Goal: Task Accomplishment & Management: Use online tool/utility

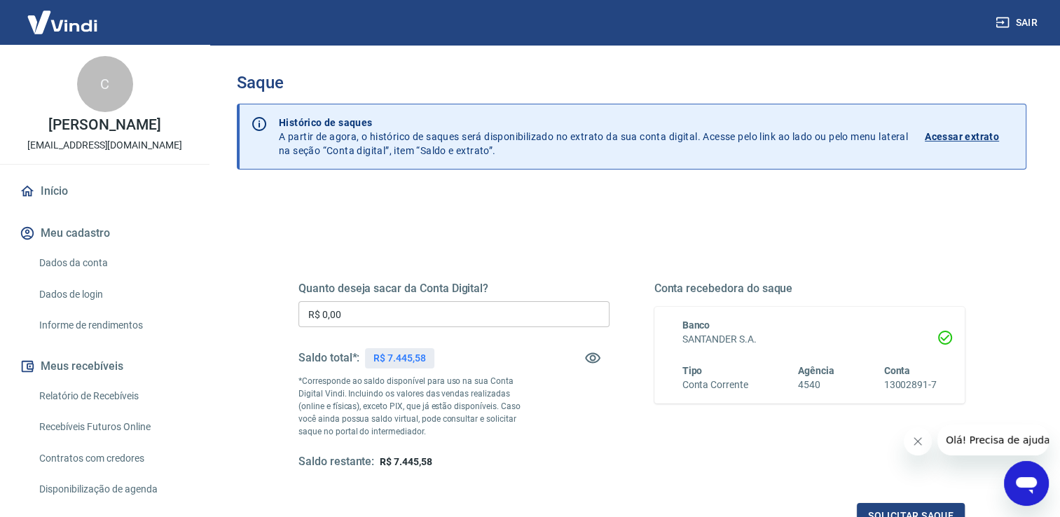
click at [400, 310] on input "R$ 0,00" at bounding box center [454, 314] width 311 height 26
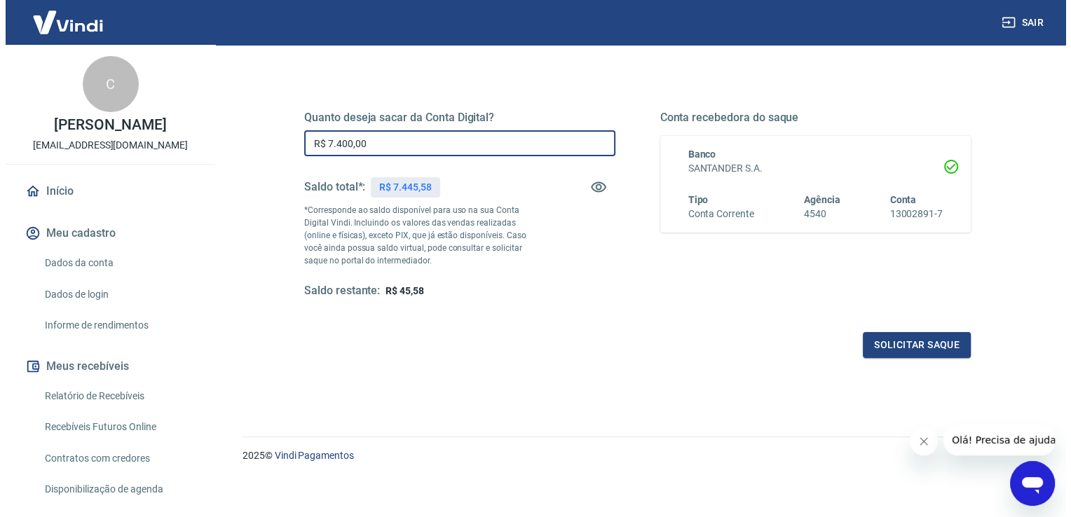
scroll to position [174, 0]
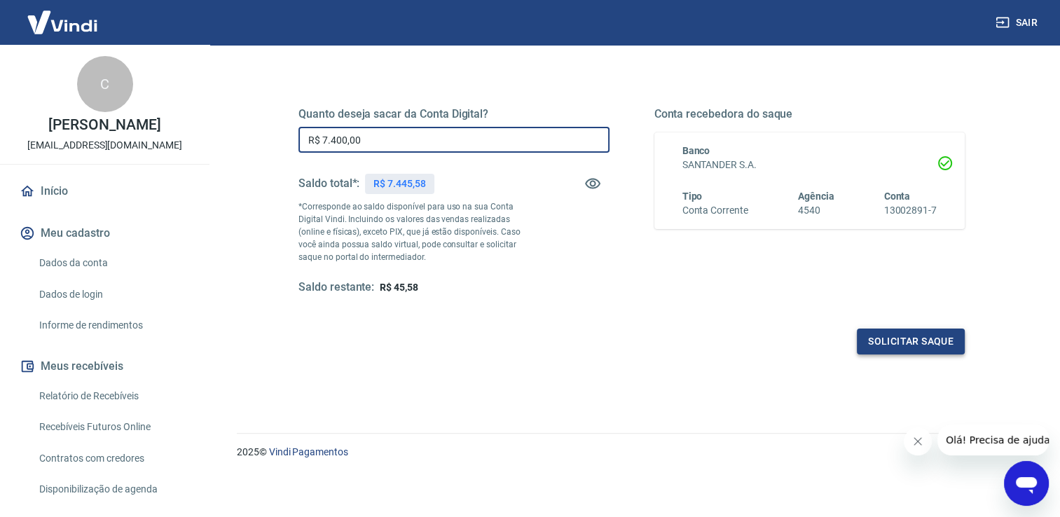
type input "R$ 7.400,00"
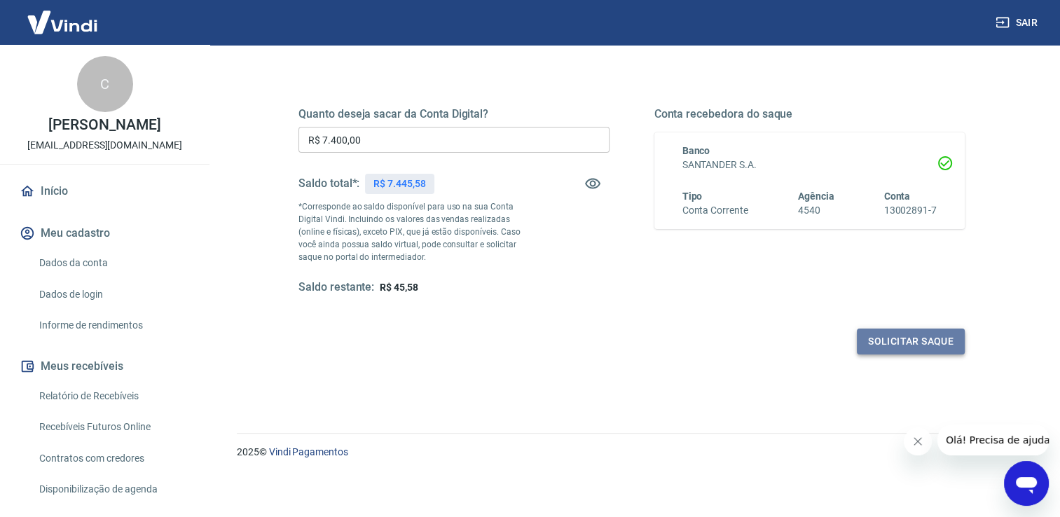
click at [893, 347] on button "Solicitar saque" at bounding box center [911, 342] width 108 height 26
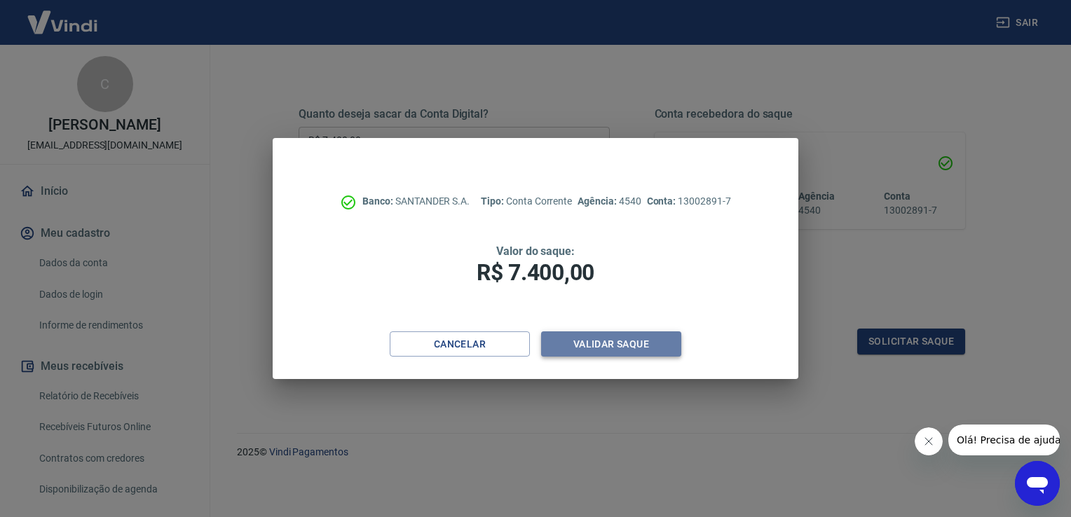
click at [661, 349] on button "Validar saque" at bounding box center [611, 344] width 140 height 26
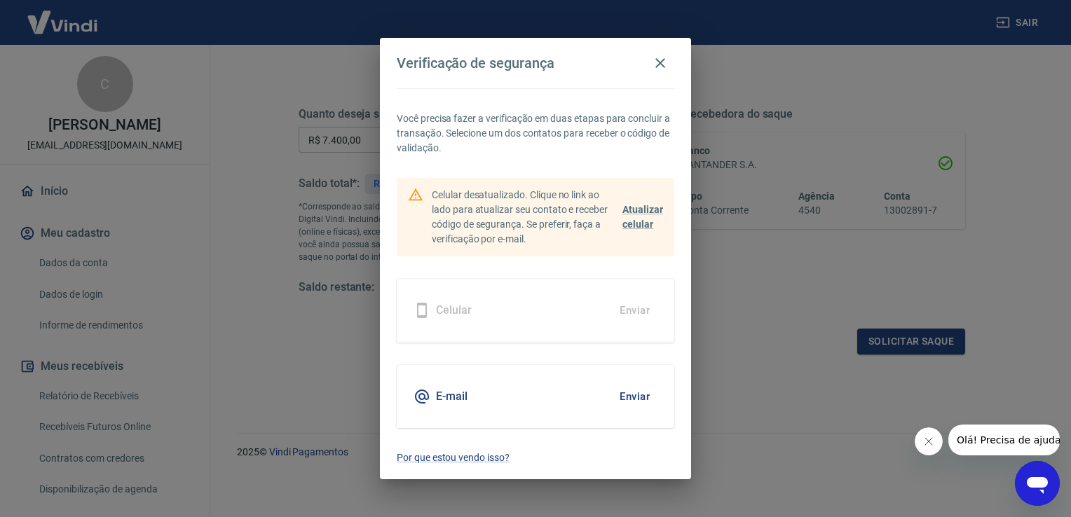
click at [627, 397] on button "Enviar" at bounding box center [635, 396] width 46 height 29
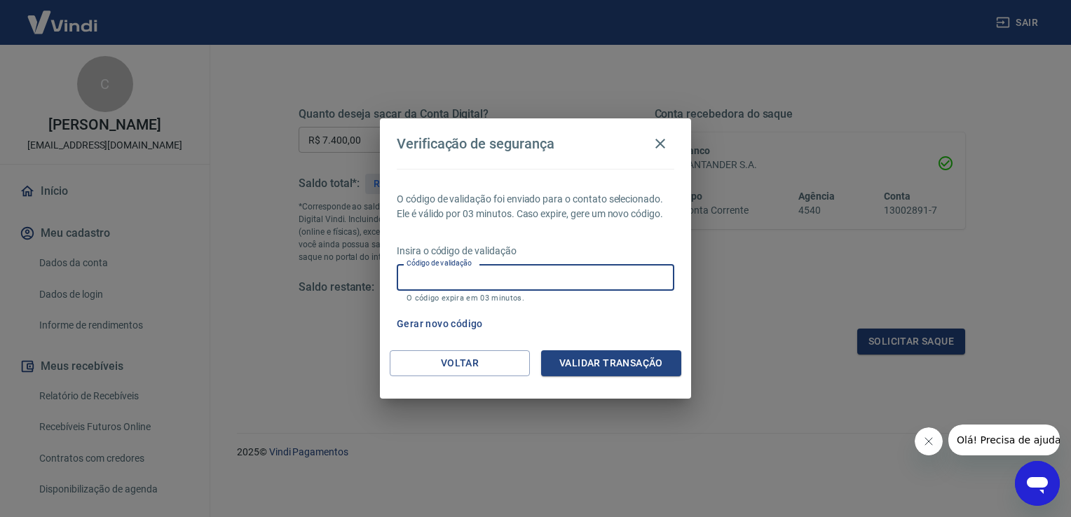
click at [561, 279] on input "Código de validação" at bounding box center [535, 277] width 277 height 26
type input "775806"
click at [598, 368] on button "Validar transação" at bounding box center [611, 363] width 140 height 26
